Goal: Answer question/provide support: Ask a question

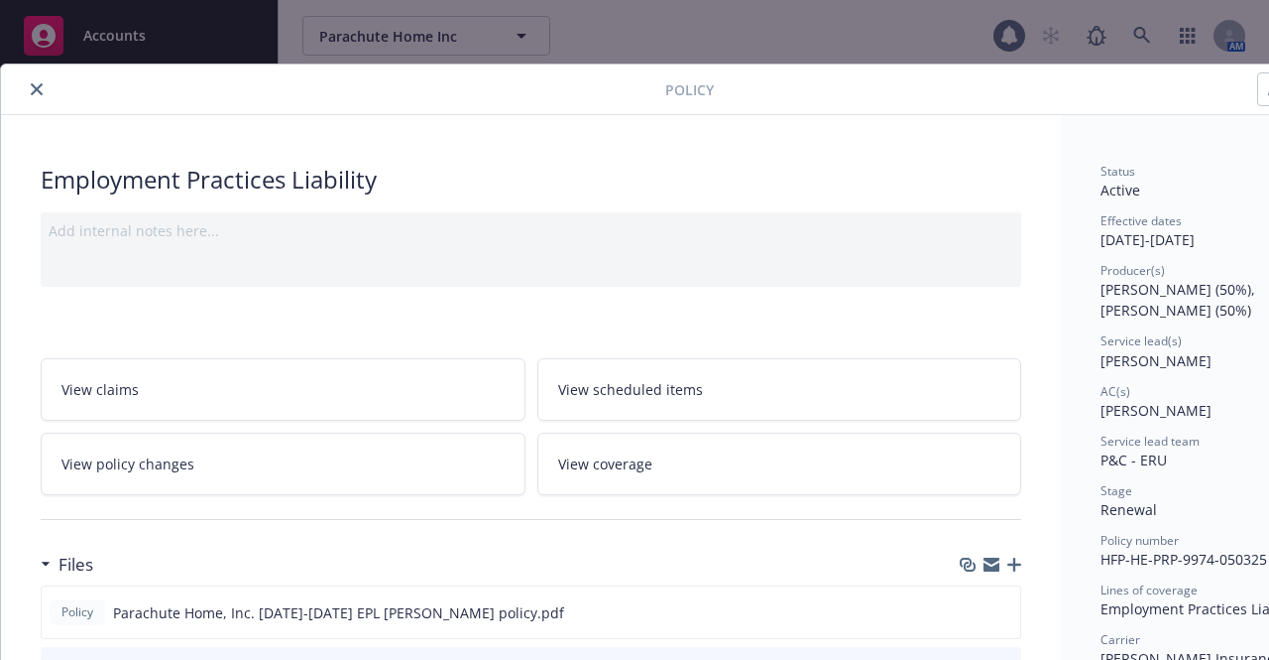
click at [40, 90] on icon "close" at bounding box center [37, 89] width 12 height 12
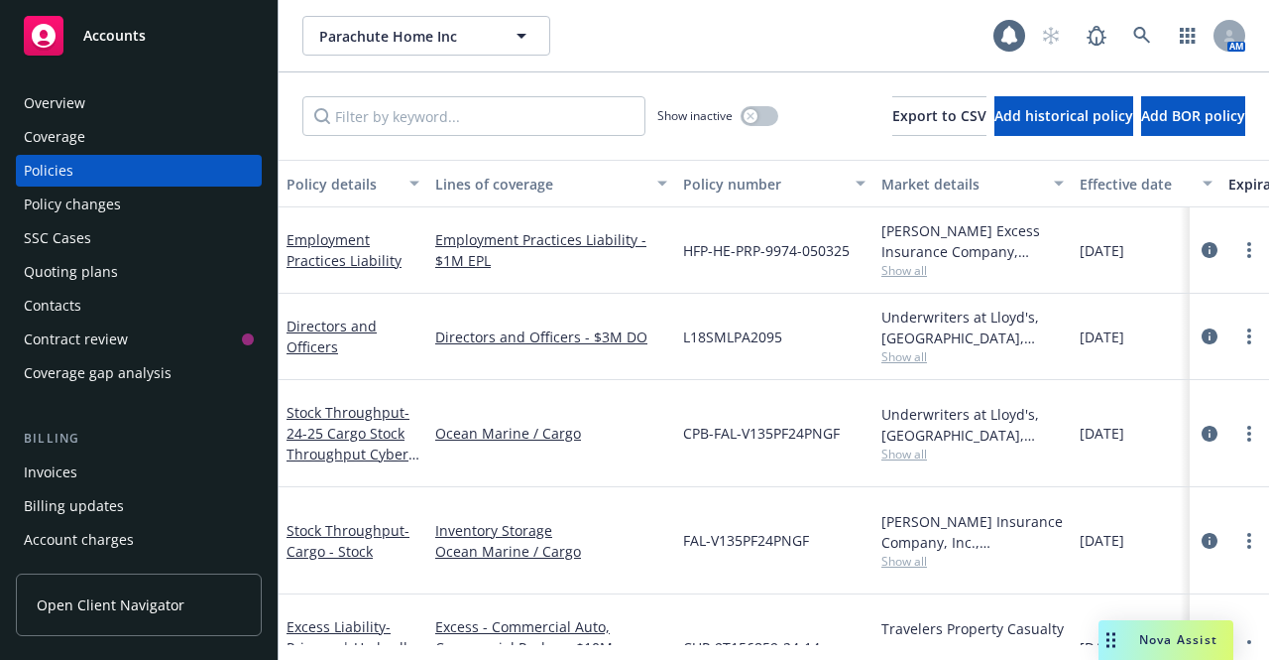
click at [1155, 630] on div "Nova Assist" at bounding box center [1166, 640] width 135 height 40
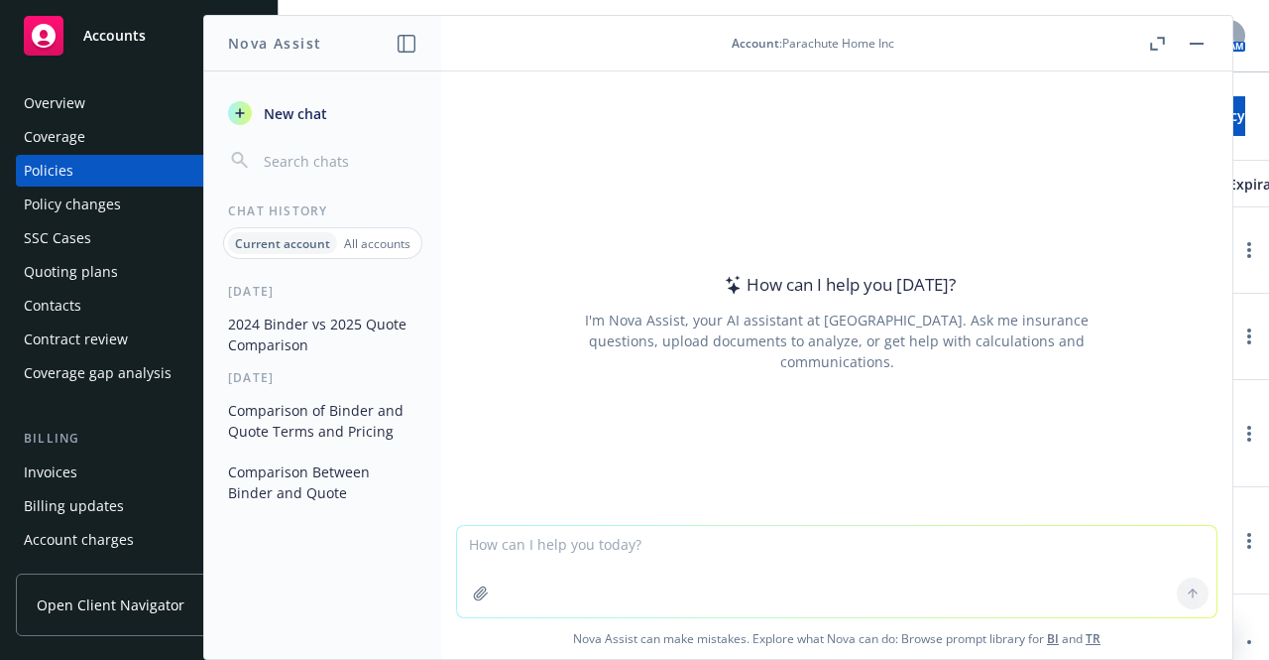
click at [618, 559] on textarea at bounding box center [837, 571] width 760 height 91
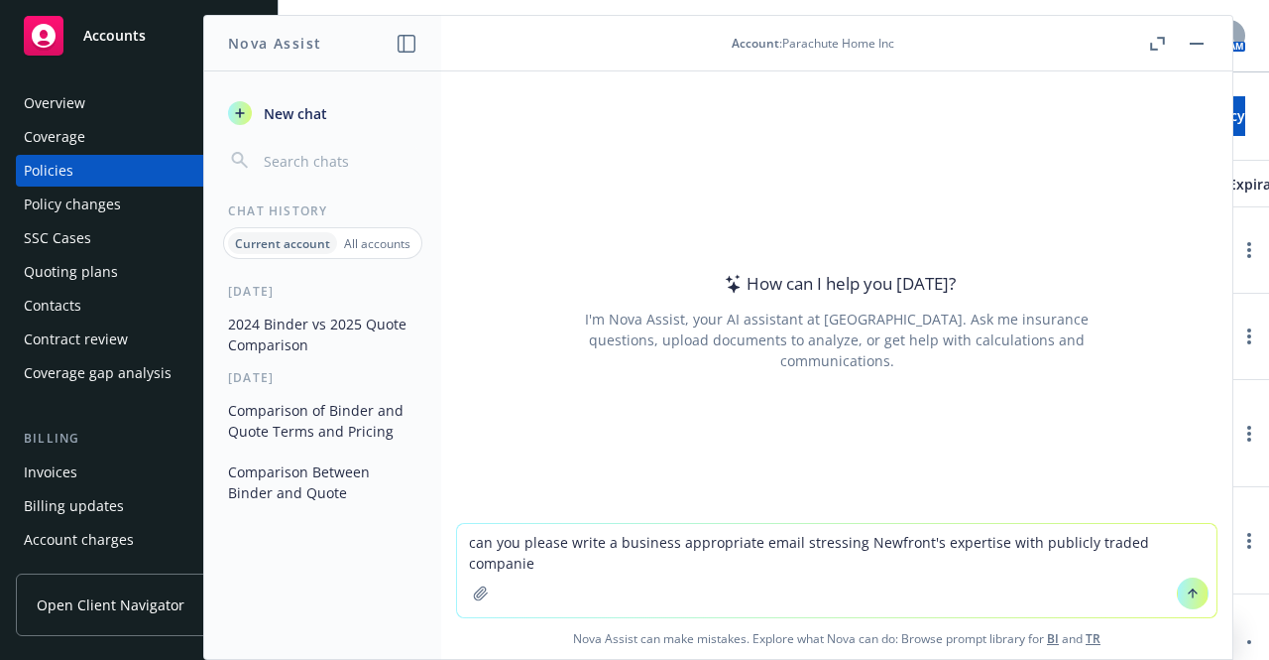
type textarea "can you please write a business appropriate email stressing Newfront's expertis…"
click at [567, 561] on textarea "can you please write a business appropriate email stressing Newfront's expertis…" at bounding box center [837, 570] width 760 height 93
click at [502, 561] on textarea "can you please write a business appropriate email stressing Newfront's expertis…" at bounding box center [837, 570] width 760 height 93
click at [1191, 540] on textarea "can you please write a business appropriate email stressing Newfront's expertis…" at bounding box center [837, 570] width 760 height 93
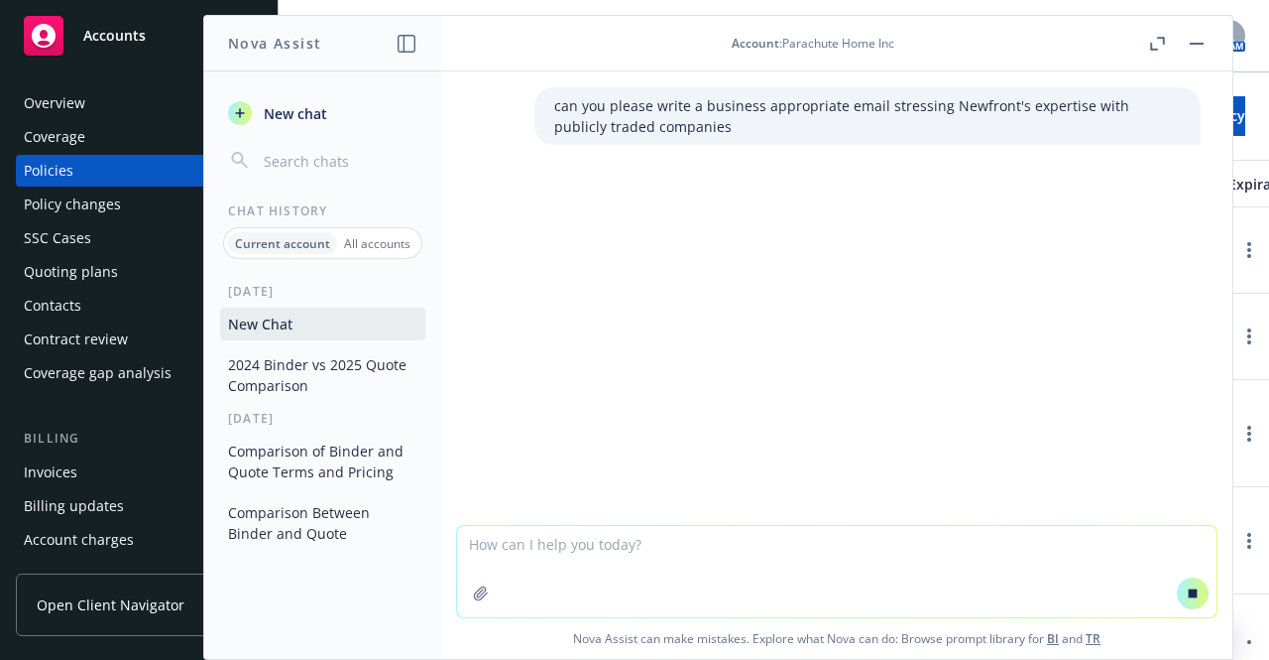
click at [575, 543] on textarea at bounding box center [837, 571] width 760 height 91
paste textarea "the bullet on expertise- do we want to stress how many public companies we work…"
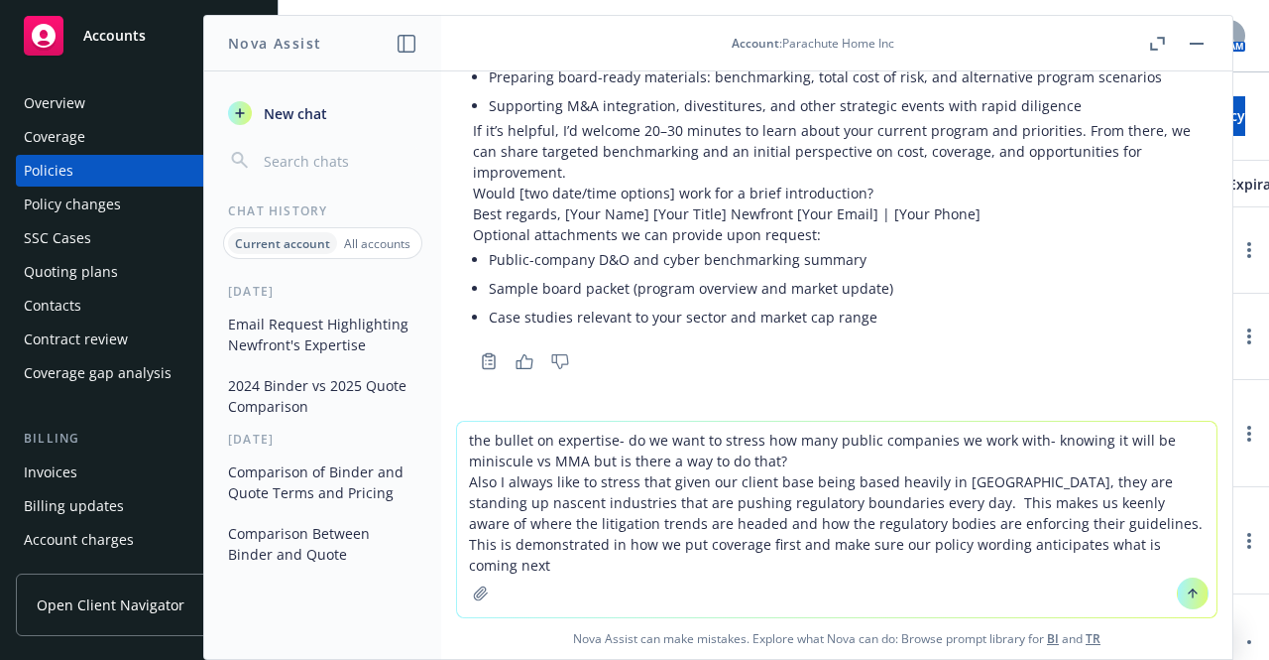
scroll to position [582, 0]
click at [460, 437] on textarea "the bullet on expertise- do we want to stress how many public companies we work…" at bounding box center [837, 518] width 760 height 195
drag, startPoint x: 934, startPoint y: 443, endPoint x: 1055, endPoint y: 431, distance: 121.6
click at [1055, 431] on textarea "Please write a business appropriate email bullet stressing our expertise- do we…" at bounding box center [837, 518] width 760 height 195
type textarea "Please write a business appropriate email bullet stressing our expertise on how…"
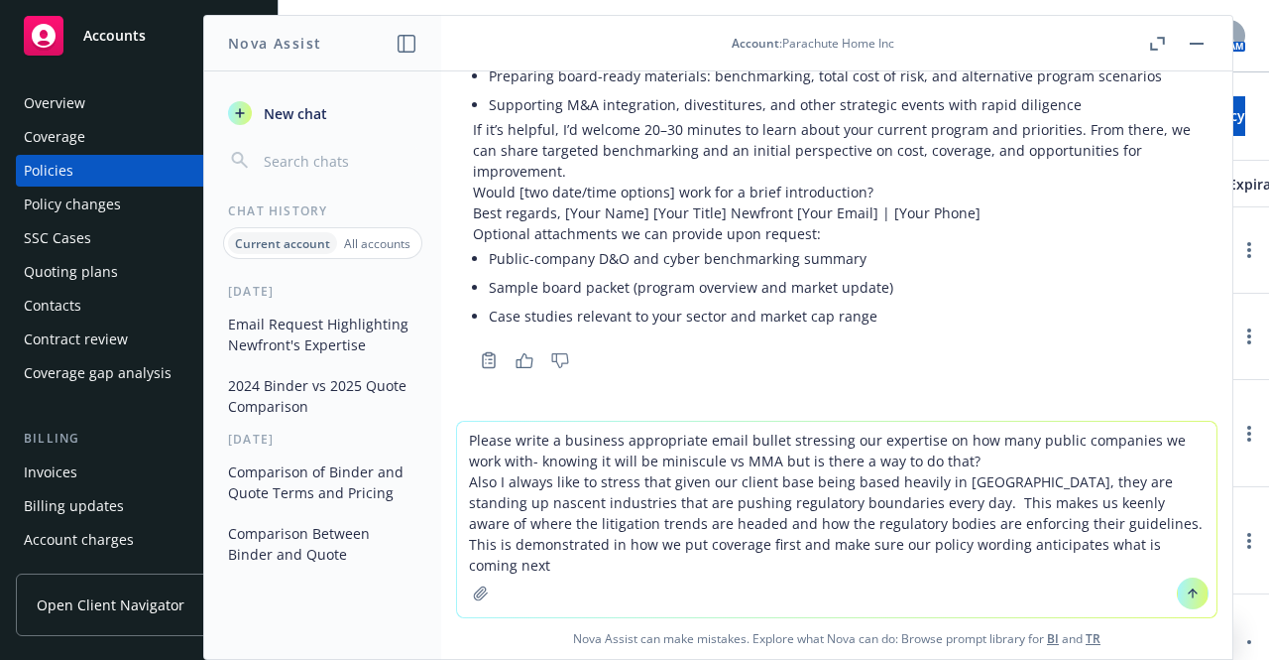
click at [1193, 591] on button at bounding box center [1193, 593] width 32 height 32
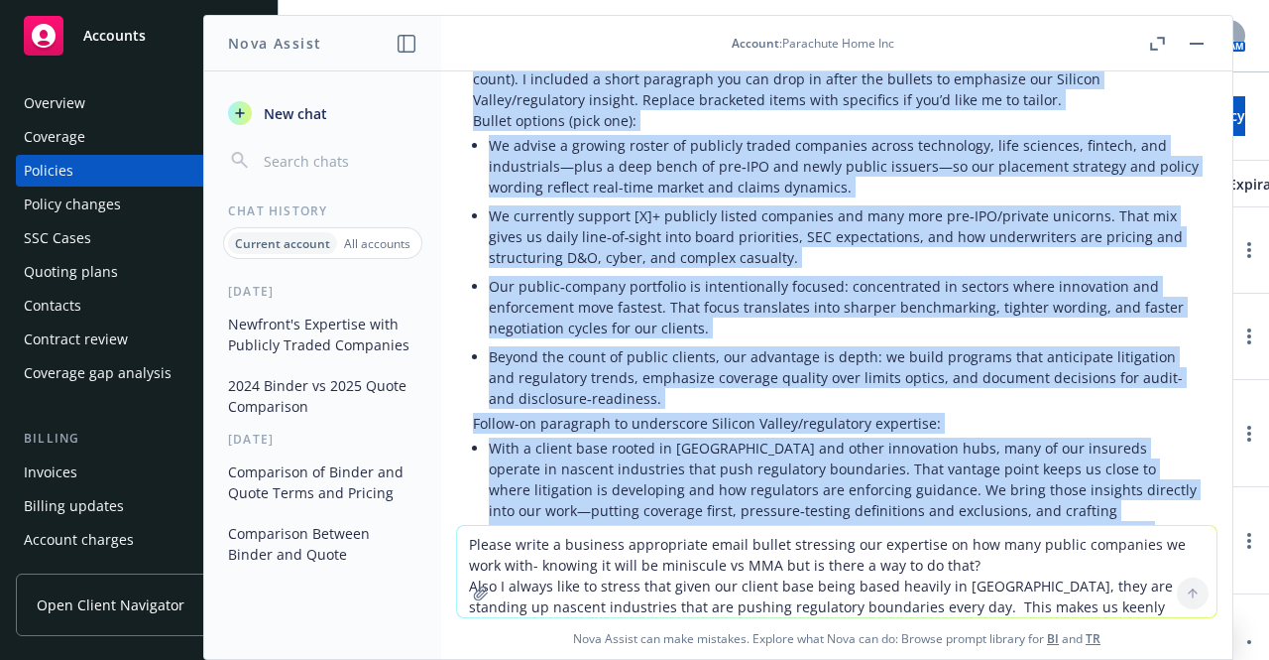
scroll to position [1279, 0]
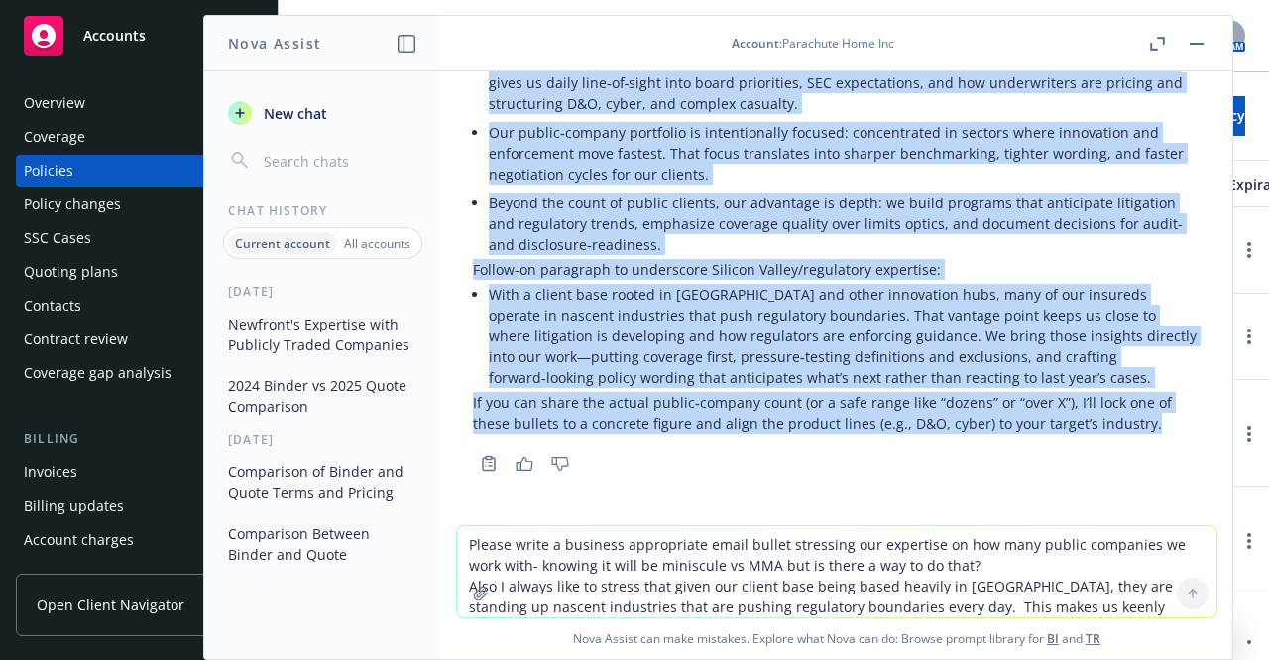
drag, startPoint x: 475, startPoint y: 180, endPoint x: 1143, endPoint y: 426, distance: 712.6
click at [1143, 426] on div "Here are a few email-ready bullets you can choose from (with safe wording that …" at bounding box center [837, 164] width 728 height 540
click at [808, 314] on li "With a client base rooted in [GEOGRAPHIC_DATA] and other innovation hubs, many …" at bounding box center [845, 336] width 712 height 112
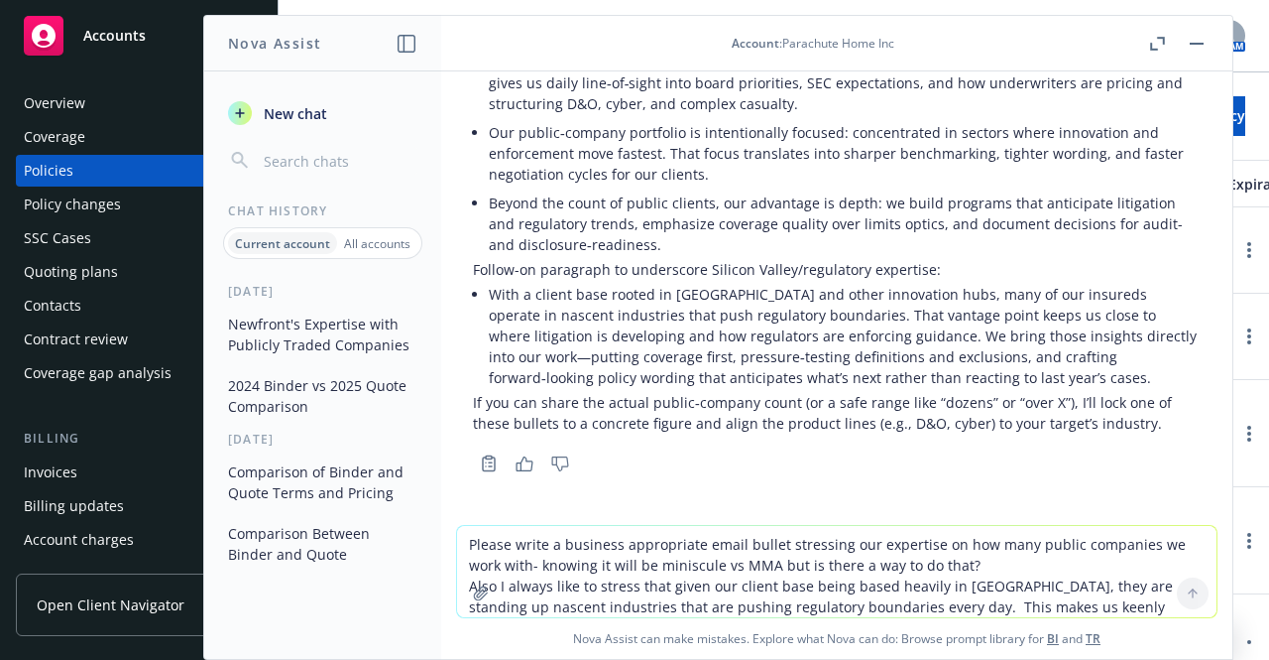
click at [1141, 418] on p "If you can share the actual public‑company count (or a safe range like “dozens”…" at bounding box center [837, 413] width 728 height 42
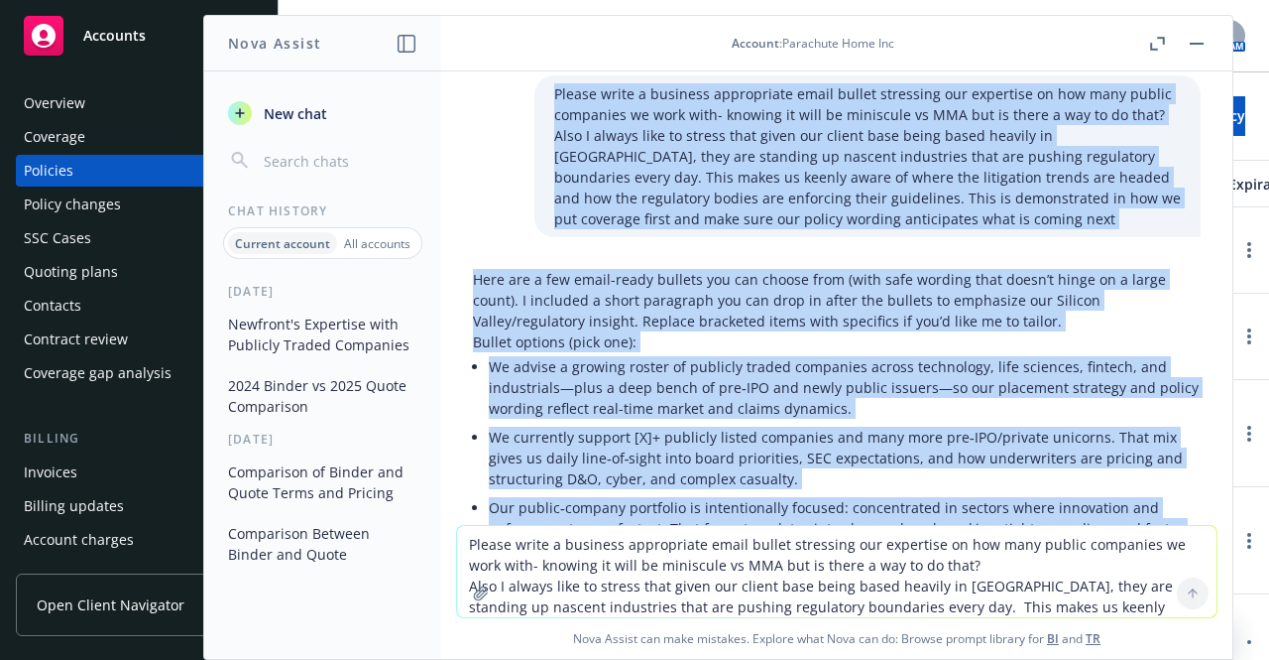
scroll to position [894, 0]
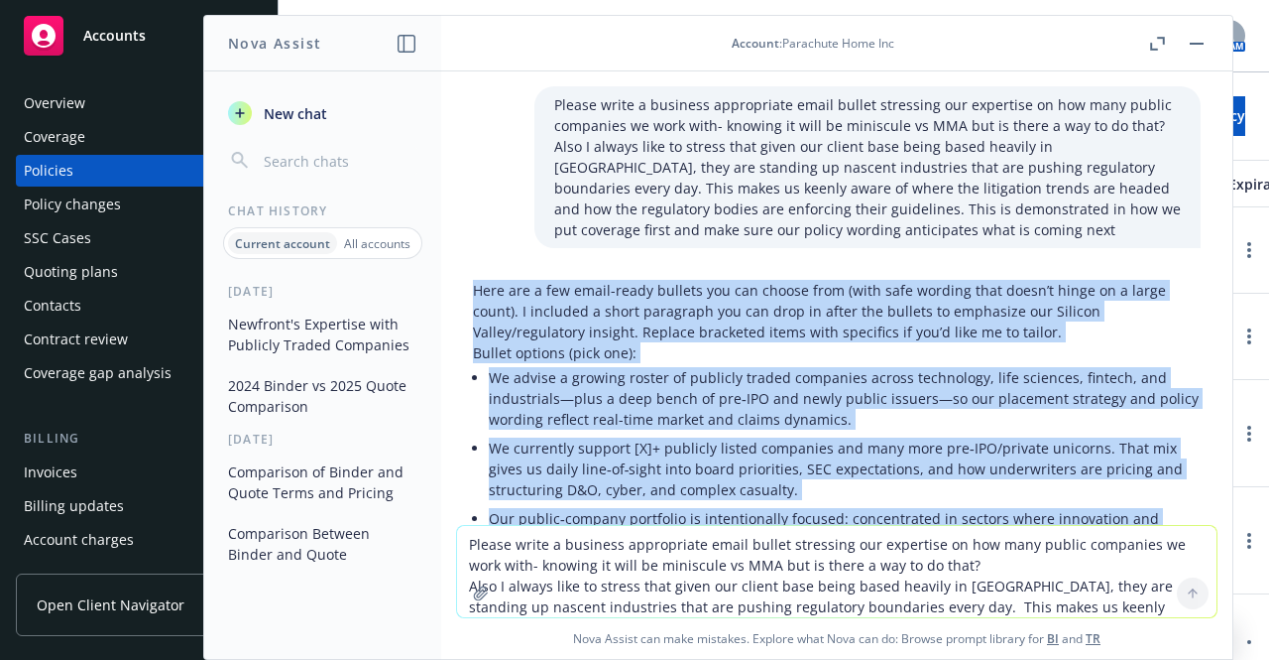
drag, startPoint x: 1135, startPoint y: 420, endPoint x: 474, endPoint y: 265, distance: 678.4
click at [474, 265] on div "can you please write a business appropriate email stressing Newfront's expertis…" at bounding box center [836, 297] width 791 height 453
copy div "Lore ips d sit ametc-adipi elitsed doe tem incidi utla (etdo magn aliquae admi …"
